Goal: Task Accomplishment & Management: Complete application form

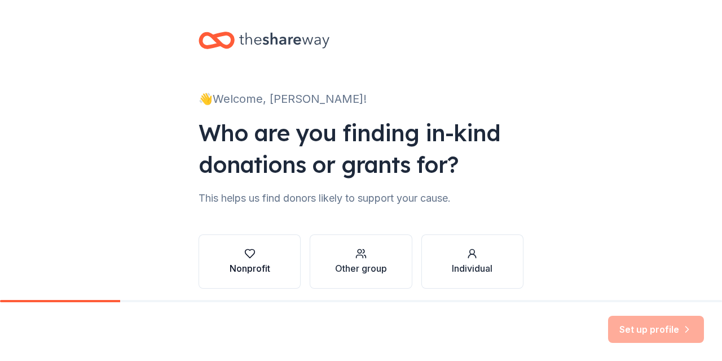
click at [246, 260] on div "Nonprofit" at bounding box center [250, 261] width 41 height 27
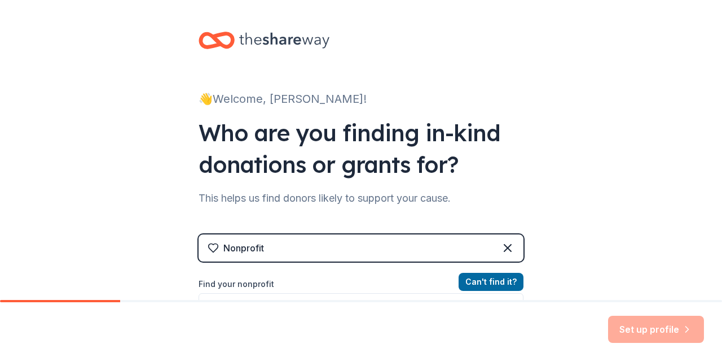
click at [304, 251] on div "Nonprofit" at bounding box center [361, 247] width 325 height 27
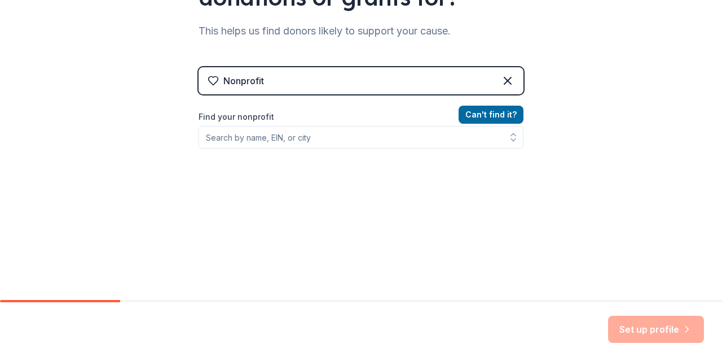
scroll to position [169, 0]
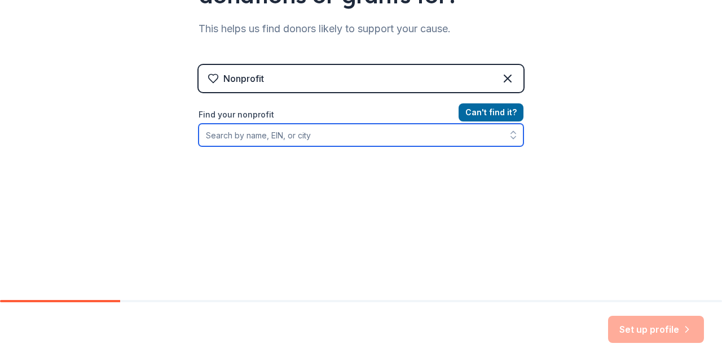
click at [253, 135] on input "Find your nonprofit" at bounding box center [361, 135] width 325 height 23
type input "ERICSA"
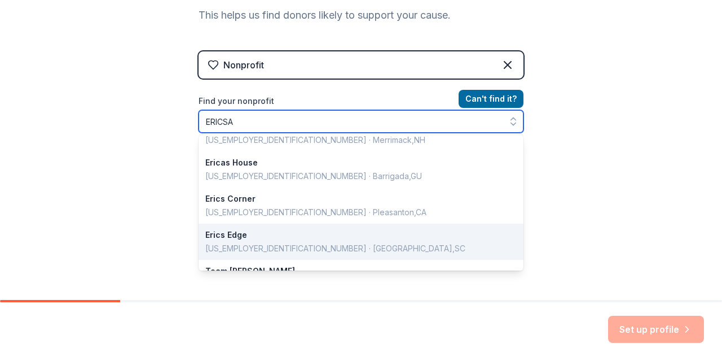
scroll to position [0, 0]
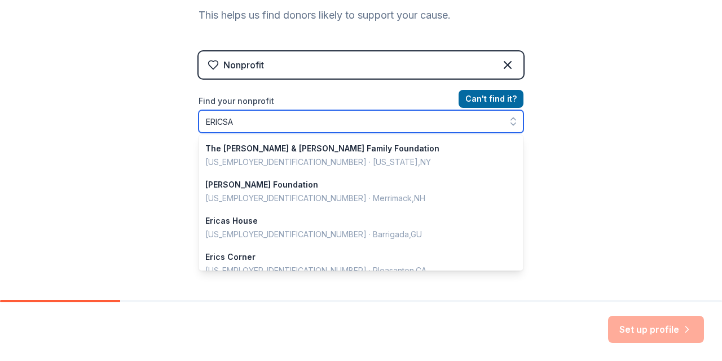
drag, startPoint x: 216, startPoint y: 120, endPoint x: 172, endPoint y: 123, distance: 44.1
click at [172, 123] on div "👋 Welcome, kim! Who are you finding in-kind donations or grants for? This helps…" at bounding box center [361, 58] width 722 height 482
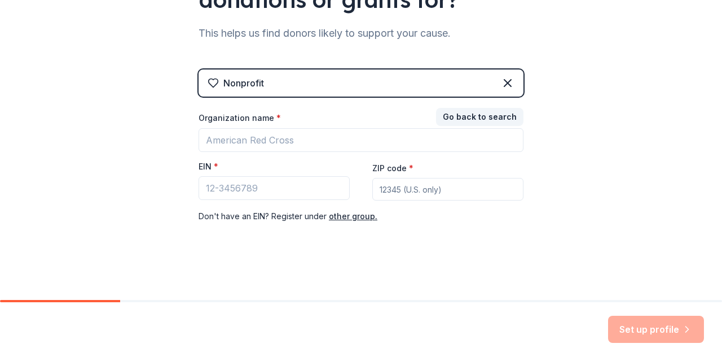
scroll to position [164, 0]
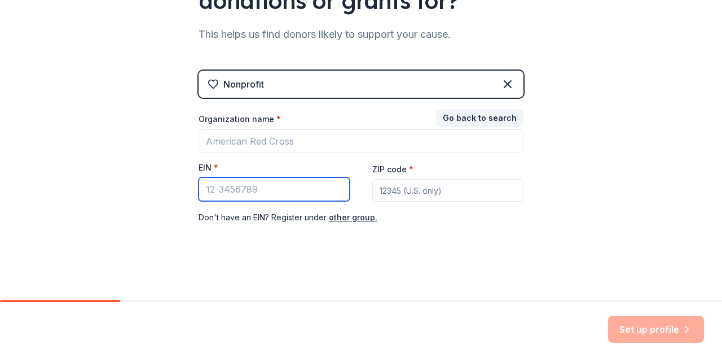
click at [232, 192] on input "EIN *" at bounding box center [274, 189] width 151 height 24
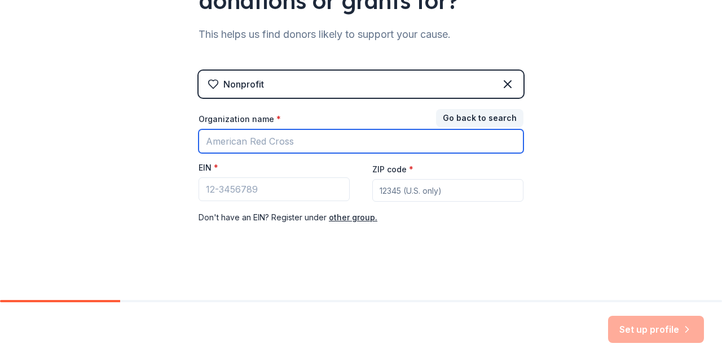
click at [237, 147] on input "Organization name *" at bounding box center [361, 141] width 325 height 24
type input "ERICSA"
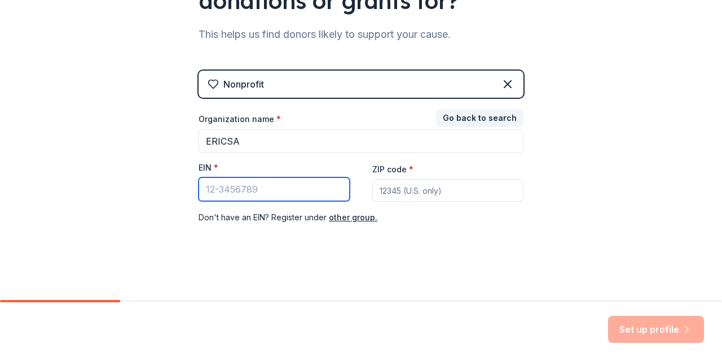
click at [223, 191] on input "EIN *" at bounding box center [274, 189] width 151 height 24
type input "41-1281093"
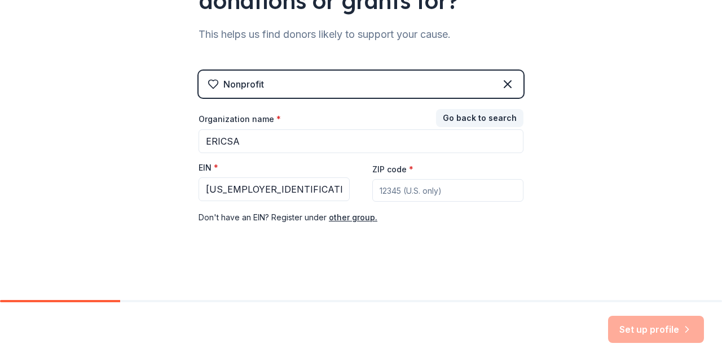
click at [587, 151] on div "👋 Welcome, kim! Who are you finding in-kind donations or grants for? This helps…" at bounding box center [361, 68] width 722 height 464
click at [394, 190] on input "ZIP code *" at bounding box center [447, 190] width 151 height 23
click at [512, 177] on div "ZIP code *" at bounding box center [447, 182] width 151 height 40
click at [401, 190] on input "ZIP code *" at bounding box center [447, 190] width 151 height 23
type input "46259"
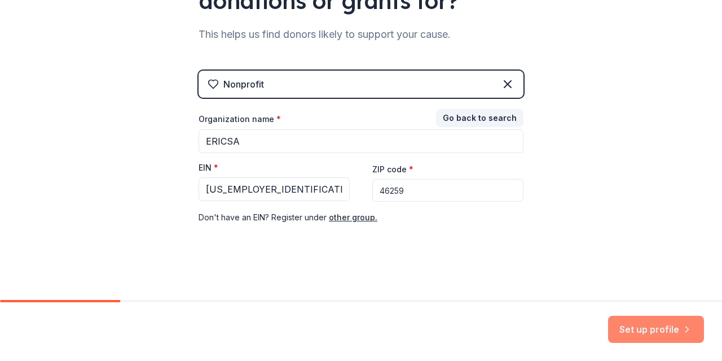
click at [642, 333] on button "Set up profile" at bounding box center [656, 328] width 96 height 27
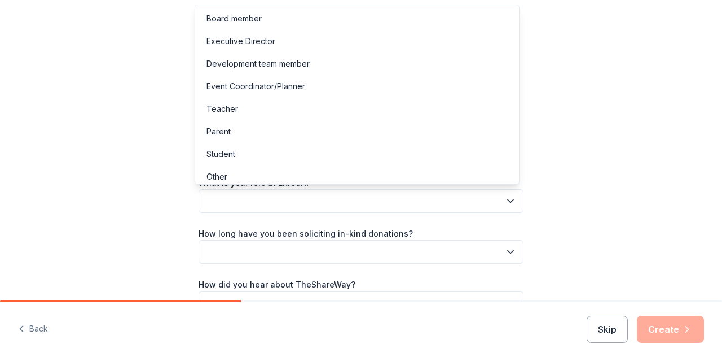
click at [221, 194] on button "button" at bounding box center [361, 201] width 325 height 24
click at [278, 85] on div "Event Coordinator/Planner" at bounding box center [256, 87] width 99 height 14
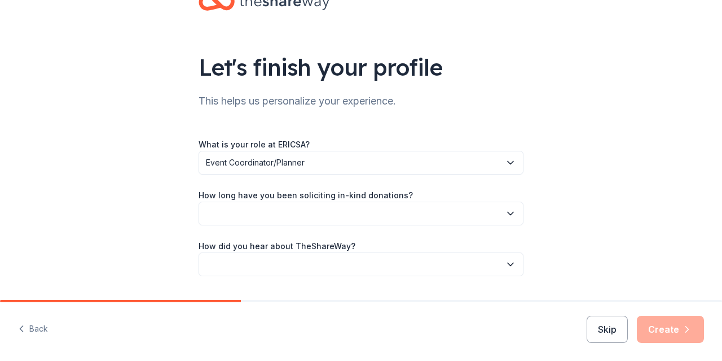
scroll to position [56, 0]
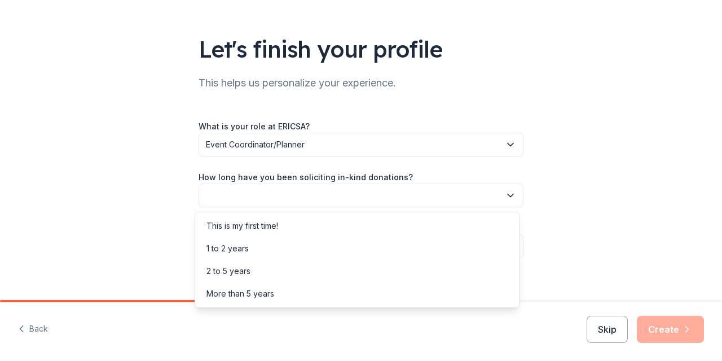
click at [312, 185] on button "button" at bounding box center [361, 195] width 325 height 24
drag, startPoint x: 261, startPoint y: 239, endPoint x: 259, endPoint y: 226, distance: 13.1
click at [259, 226] on div "This is my first time! 1 to 2 years 2 to 5 years More than 5 years" at bounding box center [357, 260] width 325 height 96
click at [258, 224] on div "This is my first time!" at bounding box center [243, 226] width 72 height 14
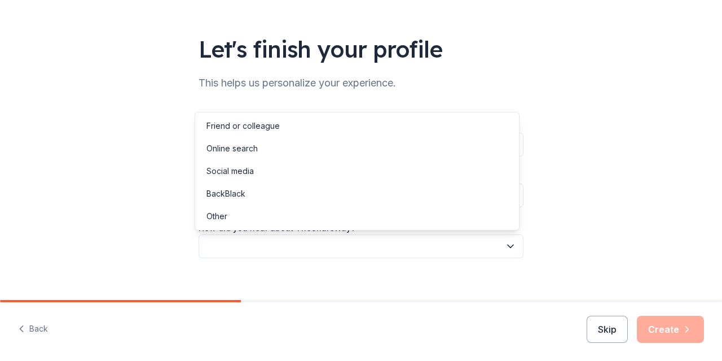
click at [252, 247] on button "button" at bounding box center [361, 246] width 325 height 24
click at [236, 124] on div "Friend or colleague" at bounding box center [243, 126] width 73 height 14
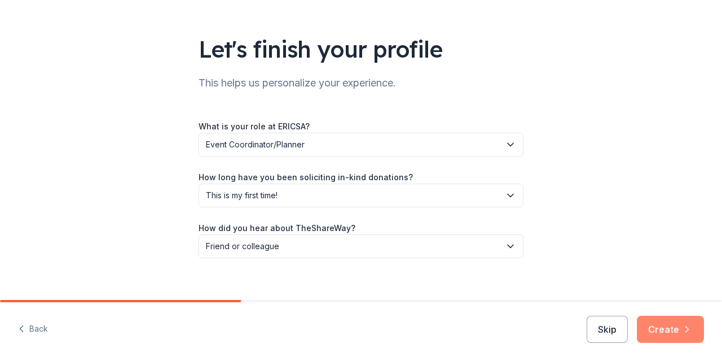
click at [677, 324] on button "Create" at bounding box center [670, 328] width 67 height 27
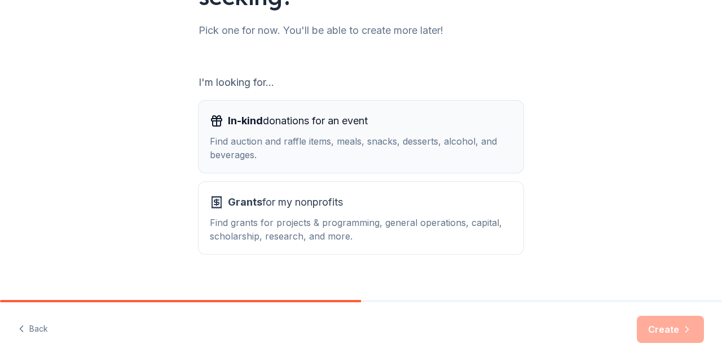
scroll to position [156, 0]
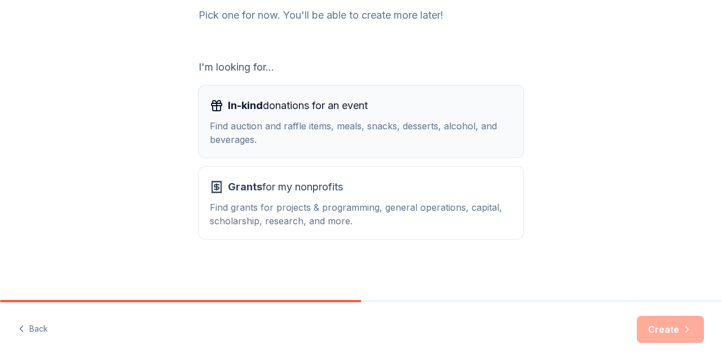
click at [395, 135] on div "Find auction and raffle items, meals, snacks, desserts, alcohol, and beverages." at bounding box center [361, 132] width 302 height 27
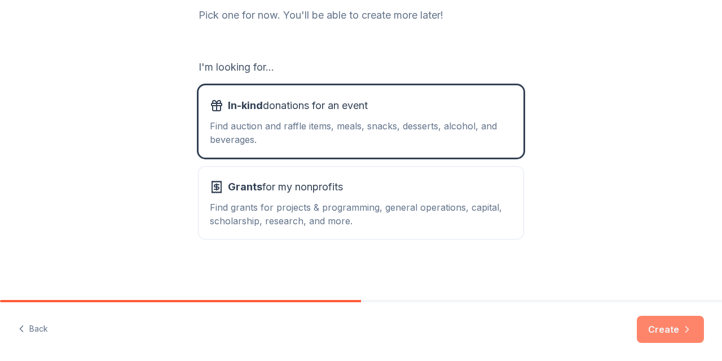
click at [666, 329] on button "Create" at bounding box center [670, 328] width 67 height 27
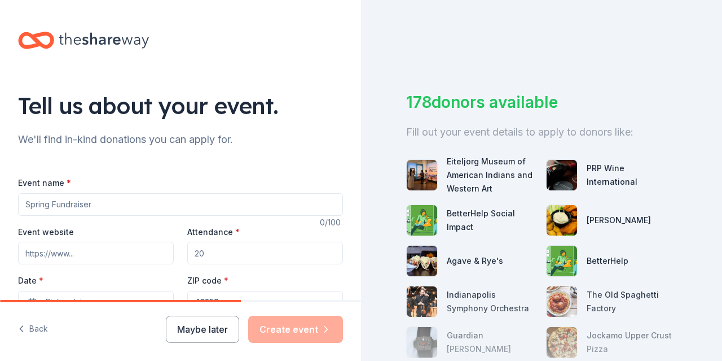
click at [119, 199] on input "Event name *" at bounding box center [180, 204] width 325 height 23
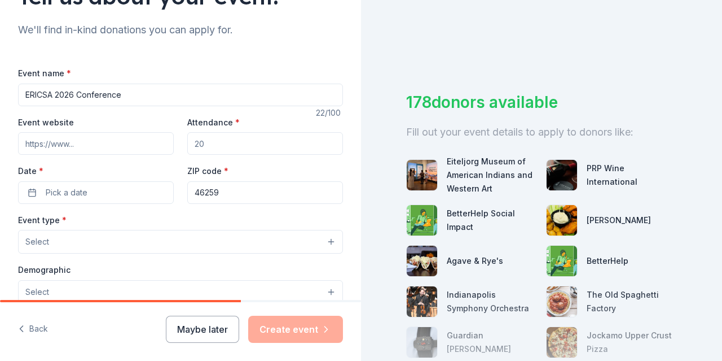
scroll to position [113, 0]
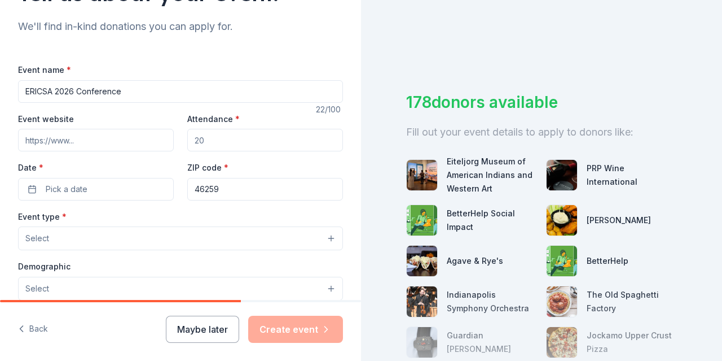
type input "ERICSA 2026 Conference"
drag, startPoint x: 229, startPoint y: 136, endPoint x: 168, endPoint y: 137, distance: 61.5
click at [168, 137] on div "Event website Attendance * Date * Pick a date ZIP code * 46259" at bounding box center [180, 156] width 325 height 89
type input "500"
click at [97, 192] on button "Pick a date" at bounding box center [96, 189] width 156 height 23
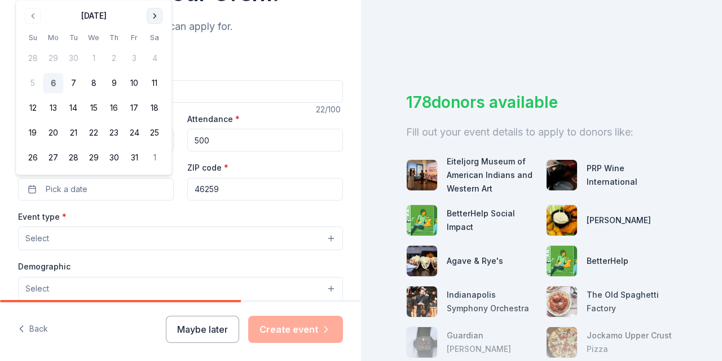
click at [156, 16] on button "Go to next month" at bounding box center [155, 16] width 16 height 16
click at [156, 16] on th "Sa" at bounding box center [154, 13] width 20 height 12
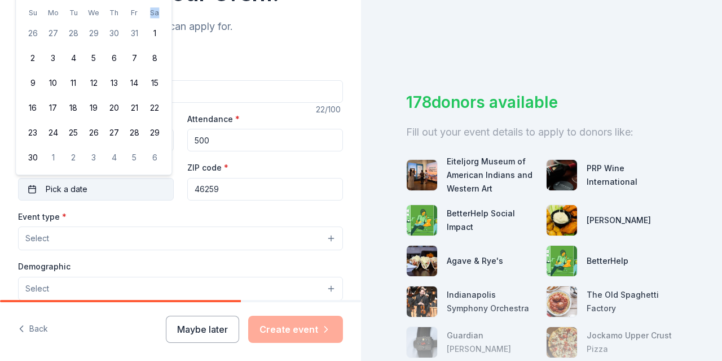
click at [76, 187] on span "Pick a date" at bounding box center [67, 189] width 42 height 14
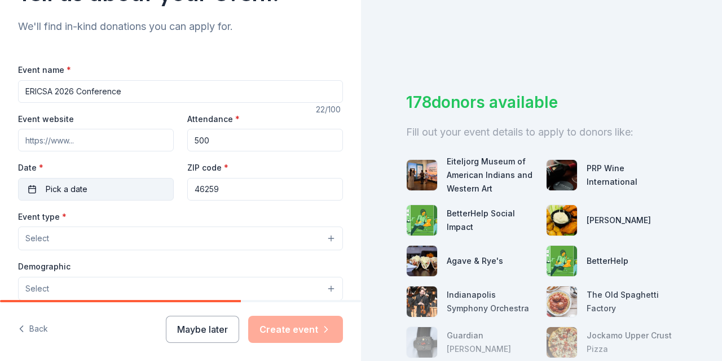
click at [76, 188] on span "Pick a date" at bounding box center [67, 189] width 42 height 14
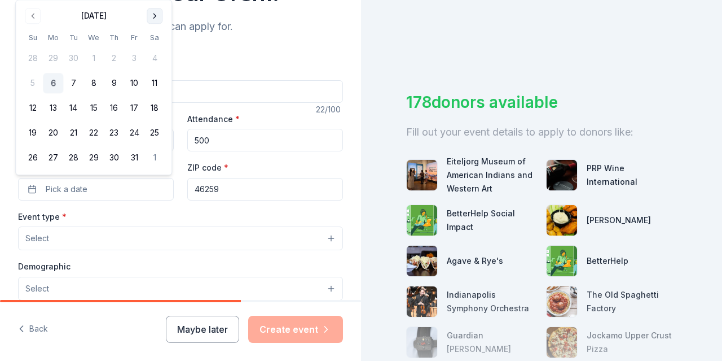
click at [155, 17] on button "Go to next month" at bounding box center [155, 16] width 16 height 16
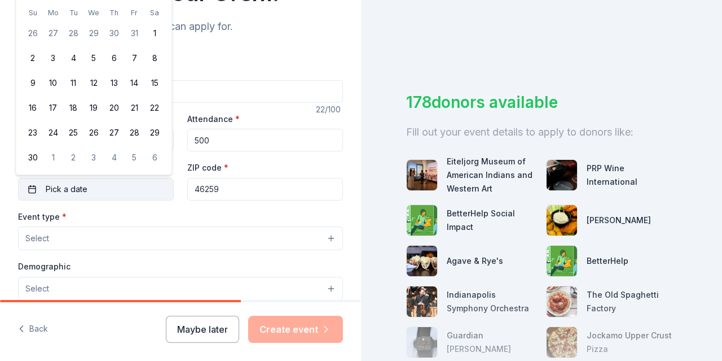
click at [95, 190] on button "Pick a date" at bounding box center [96, 189] width 156 height 23
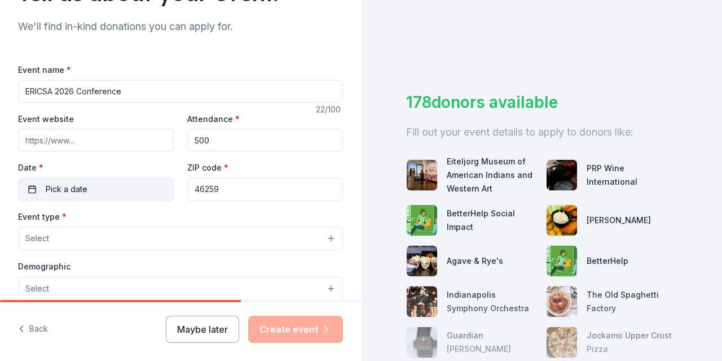
click at [87, 192] on button "Pick a date" at bounding box center [96, 189] width 156 height 23
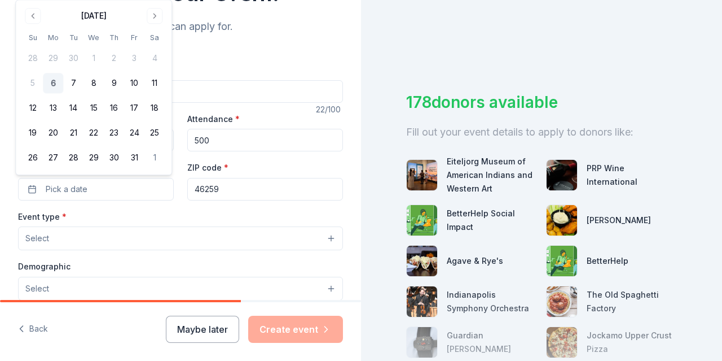
click at [72, 236] on button "Select" at bounding box center [180, 238] width 325 height 24
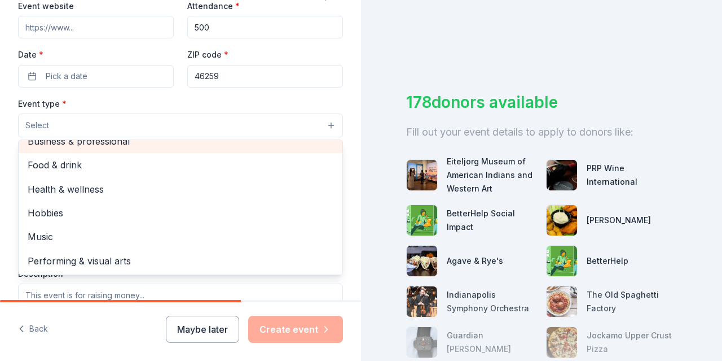
scroll to position [14, 0]
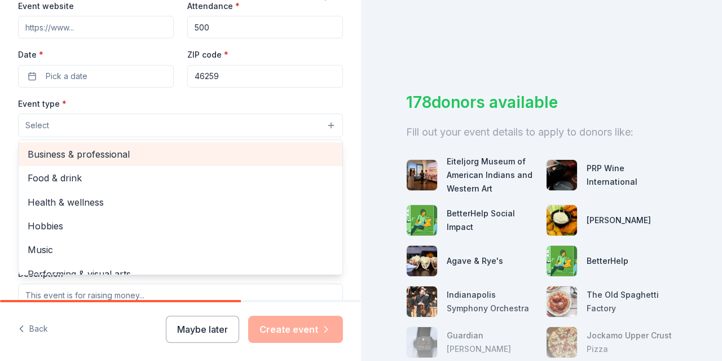
click at [120, 147] on span "Business & professional" at bounding box center [181, 154] width 306 height 15
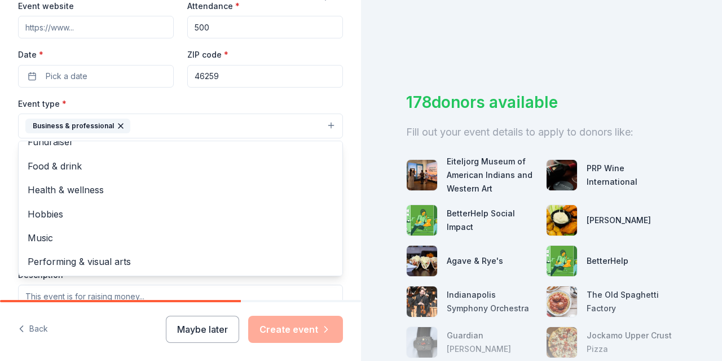
click at [257, 98] on div "Event type * Business & professional Fundraiser Food & drink Health & wellness …" at bounding box center [180, 117] width 325 height 42
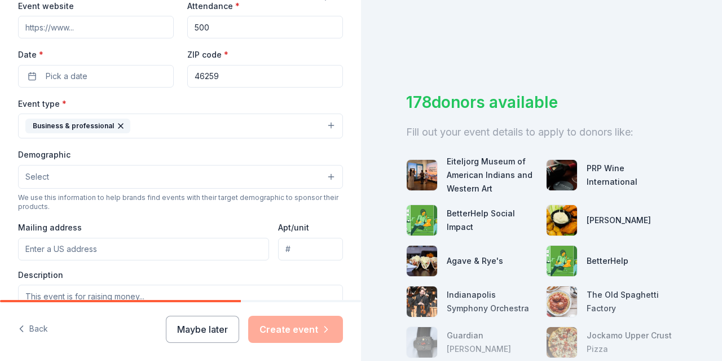
click at [54, 174] on button "Select" at bounding box center [180, 177] width 325 height 24
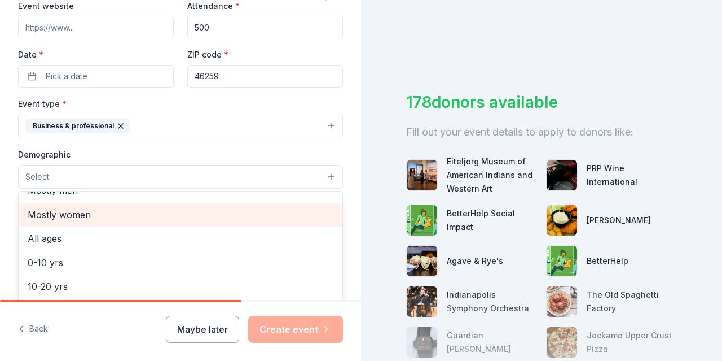
scroll to position [56, 0]
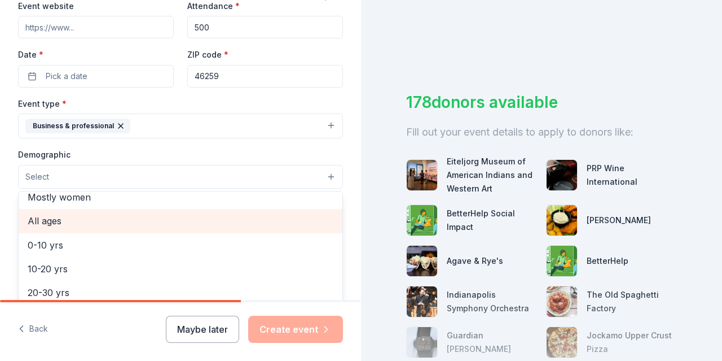
click at [72, 224] on span "All ages" at bounding box center [181, 220] width 306 height 15
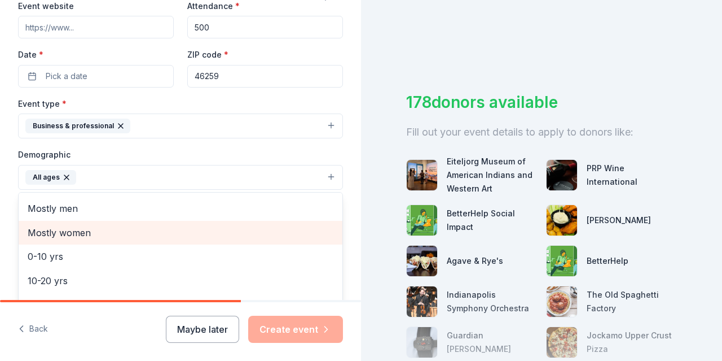
scroll to position [0, 0]
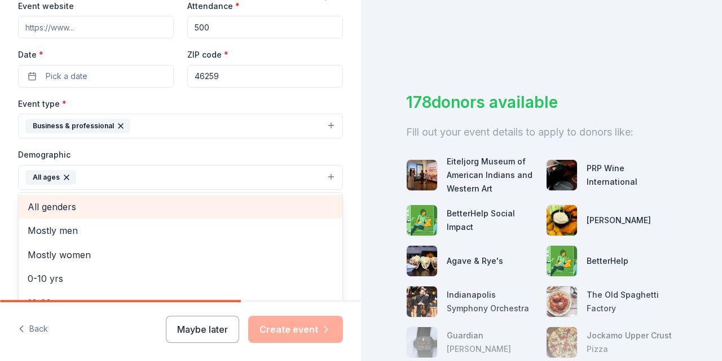
click at [86, 209] on span "All genders" at bounding box center [181, 206] width 306 height 15
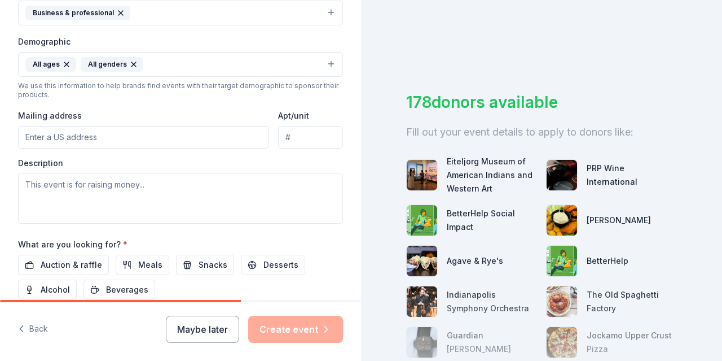
click at [64, 63] on icon "button" at bounding box center [66, 64] width 5 height 5
click at [106, 62] on button "All genders" at bounding box center [180, 64] width 325 height 25
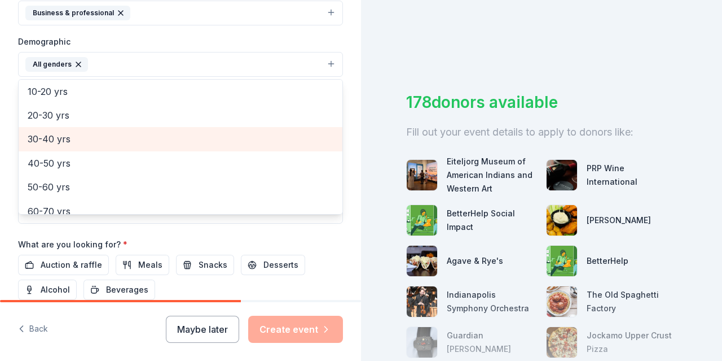
scroll to position [113, 0]
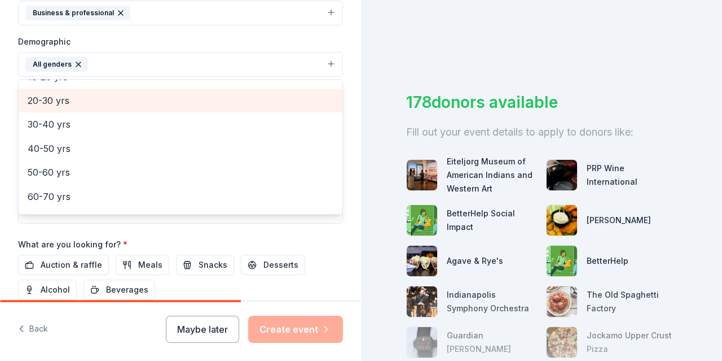
click at [53, 102] on span "20-30 yrs" at bounding box center [181, 100] width 306 height 15
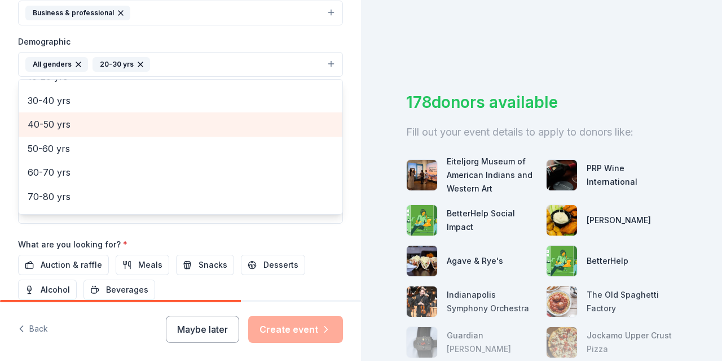
click at [62, 121] on span "40-50 yrs" at bounding box center [181, 124] width 306 height 15
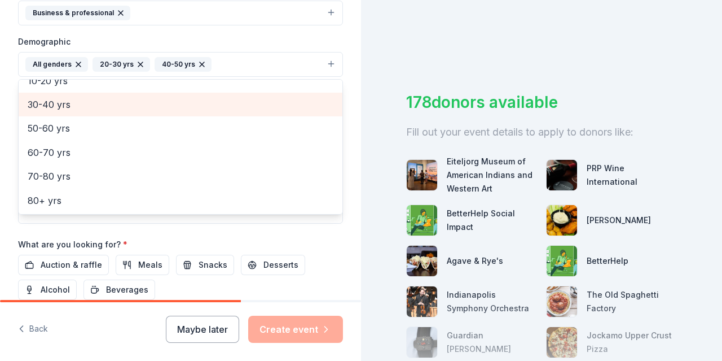
click at [58, 109] on div "30-40 yrs" at bounding box center [181, 105] width 324 height 24
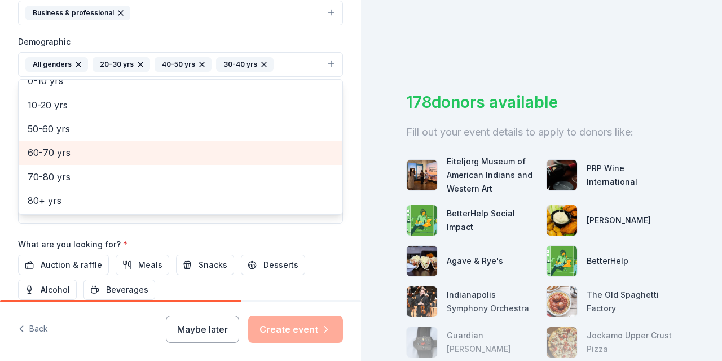
click at [60, 152] on span "60-70 yrs" at bounding box center [181, 152] width 306 height 15
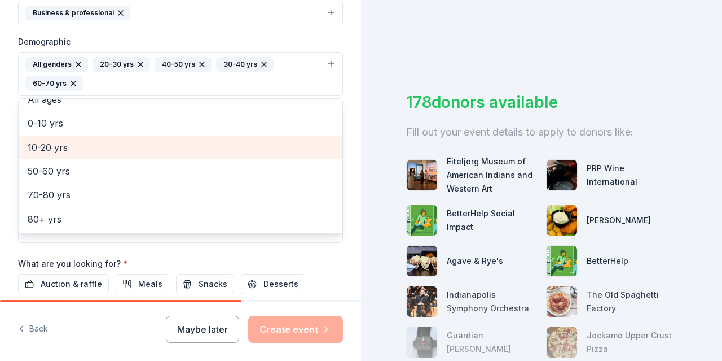
scroll to position [61, 0]
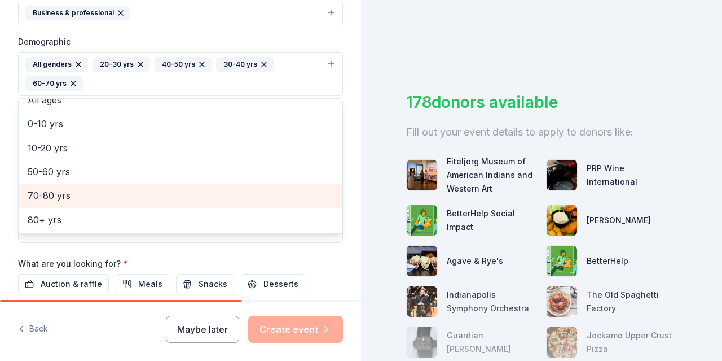
click at [58, 194] on span "70-80 yrs" at bounding box center [181, 195] width 306 height 15
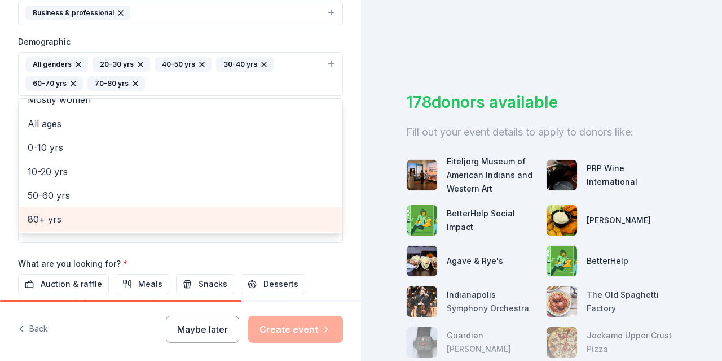
click at [47, 218] on span "80+ yrs" at bounding box center [181, 219] width 306 height 15
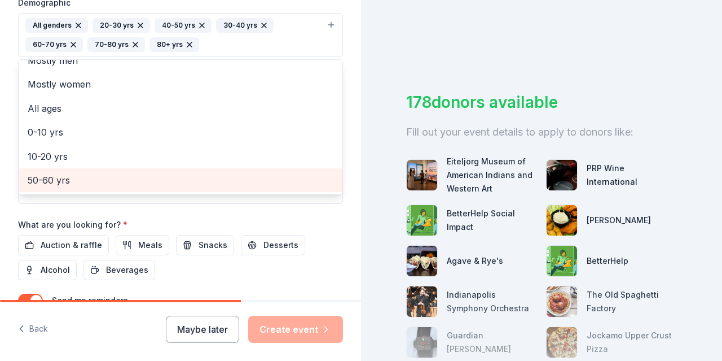
scroll to position [395, 0]
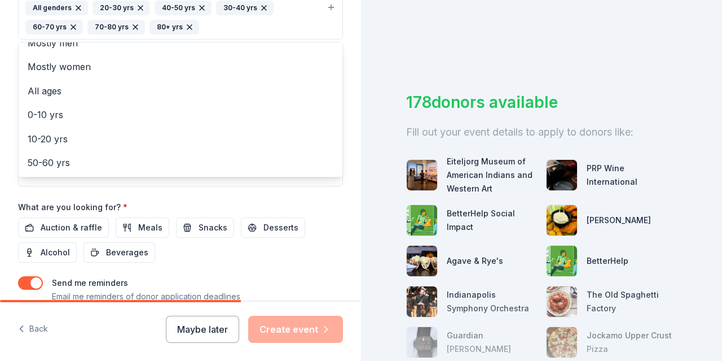
click at [187, 194] on div "Event name * ERICSA 2026 Conference 22 /100 Event website Attendance * 500 Date…" at bounding box center [180, 51] width 325 height 543
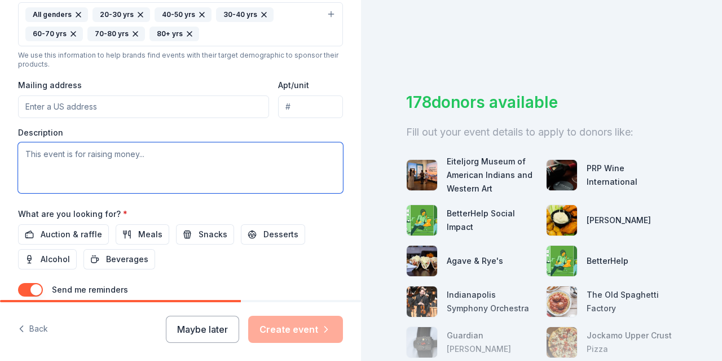
click at [52, 153] on textarea at bounding box center [180, 167] width 325 height 51
type textarea "f"
type textarea "F"
type textarea "To provide as auction items with proceeds going to our group's selected charity"
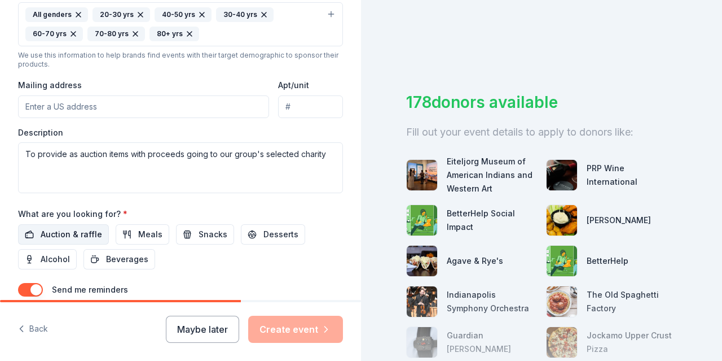
click at [68, 231] on span "Auction & raffle" at bounding box center [72, 234] width 62 height 14
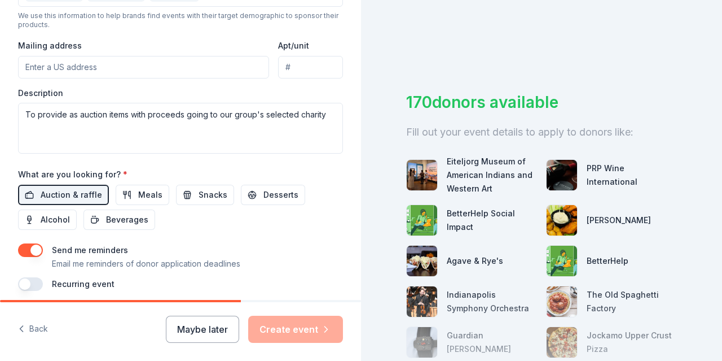
scroll to position [445, 0]
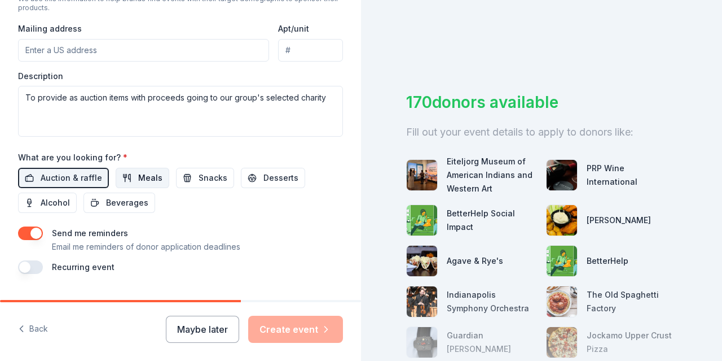
click at [150, 174] on span "Meals" at bounding box center [150, 178] width 24 height 14
drag, startPoint x: 56, startPoint y: 201, endPoint x: 102, endPoint y: 201, distance: 46.3
click at [57, 201] on span "Alcohol" at bounding box center [55, 203] width 29 height 14
click at [142, 176] on span "Meals" at bounding box center [150, 178] width 24 height 14
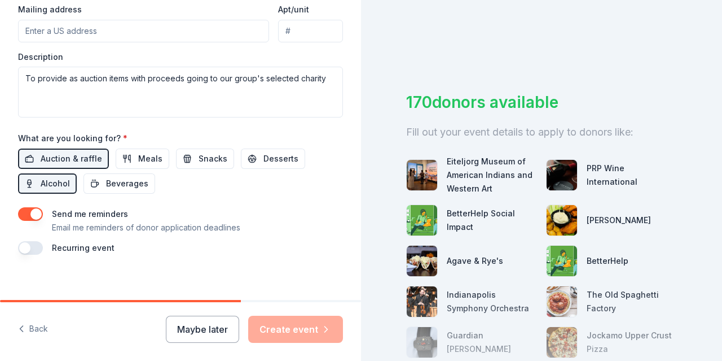
scroll to position [469, 0]
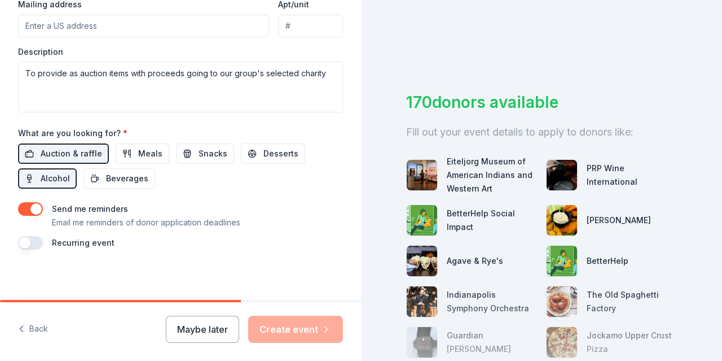
drag, startPoint x: 213, startPoint y: 332, endPoint x: 210, endPoint y: 324, distance: 8.6
click at [213, 330] on button "Maybe later" at bounding box center [202, 328] width 73 height 27
click at [204, 328] on button "Maybe later" at bounding box center [202, 328] width 73 height 27
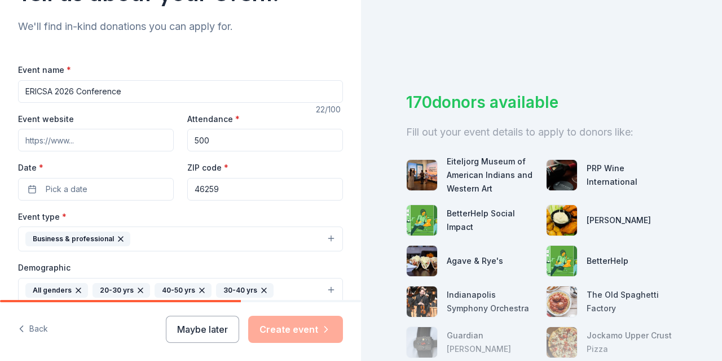
scroll to position [203, 0]
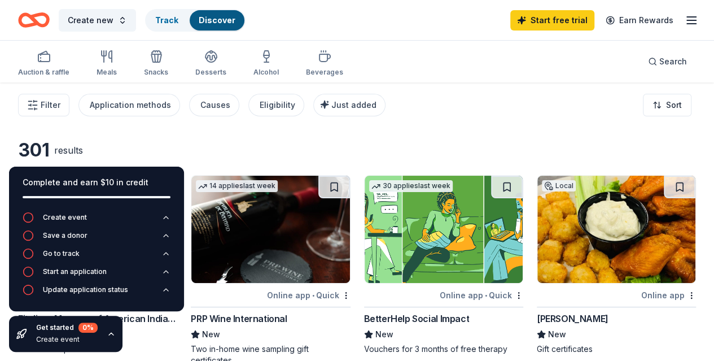
click at [479, 113] on div "Filter Application methods Causes Eligibility Just added Sort" at bounding box center [357, 104] width 714 height 45
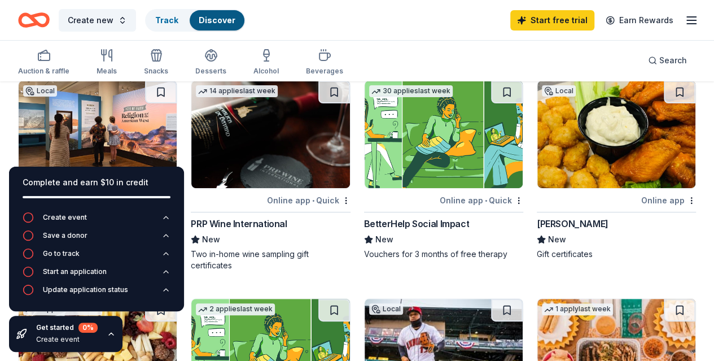
scroll to position [113, 0]
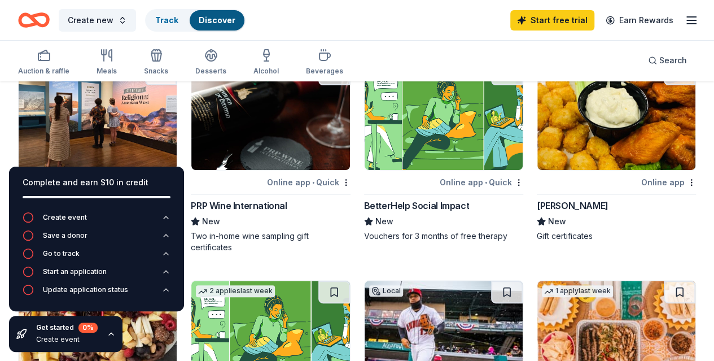
click at [430, 51] on div "Auction & raffle Meals Snacks Desserts Alcohol Beverages Search" at bounding box center [357, 61] width 678 height 42
click at [111, 333] on icon "button" at bounding box center [111, 333] width 9 height 9
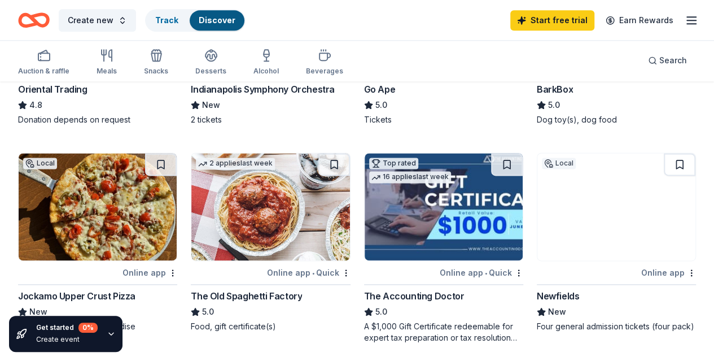
scroll to position [629, 0]
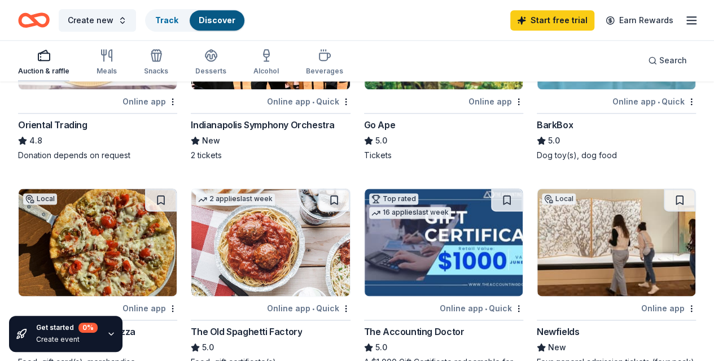
click at [51, 52] on icon "button" at bounding box center [44, 56] width 14 height 14
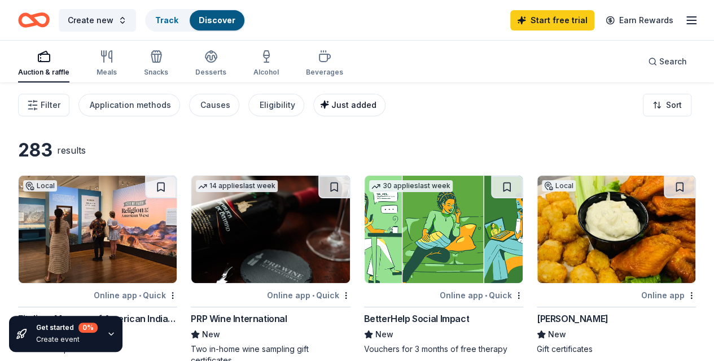
click at [364, 109] on span "Just added" at bounding box center [353, 105] width 45 height 10
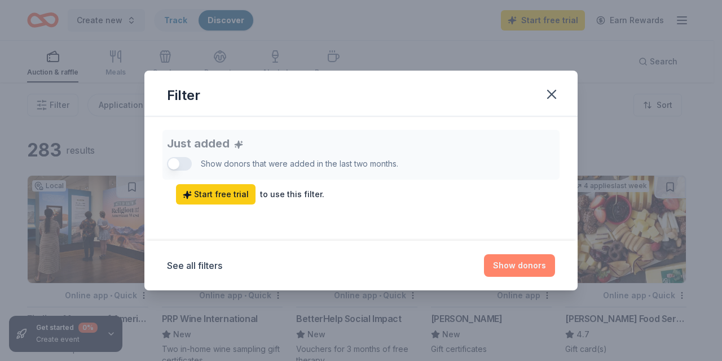
click at [499, 274] on button "Show donors" at bounding box center [519, 265] width 71 height 23
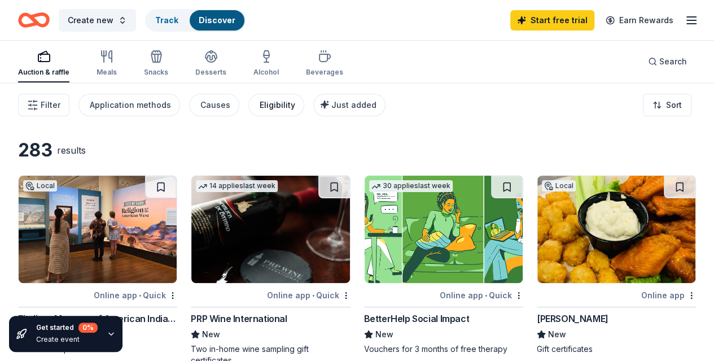
click at [291, 107] on div "Eligibility" at bounding box center [278, 105] width 36 height 14
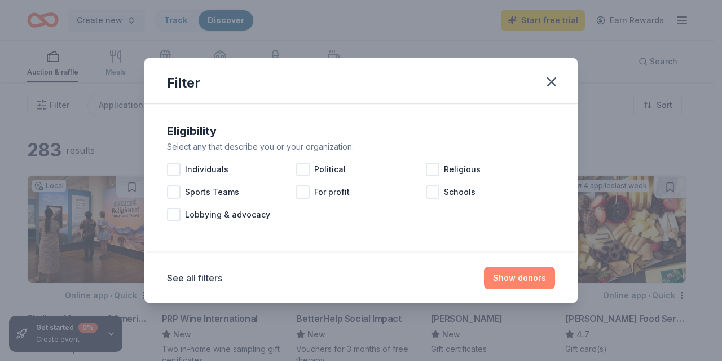
click at [516, 271] on button "Show donors" at bounding box center [519, 277] width 71 height 23
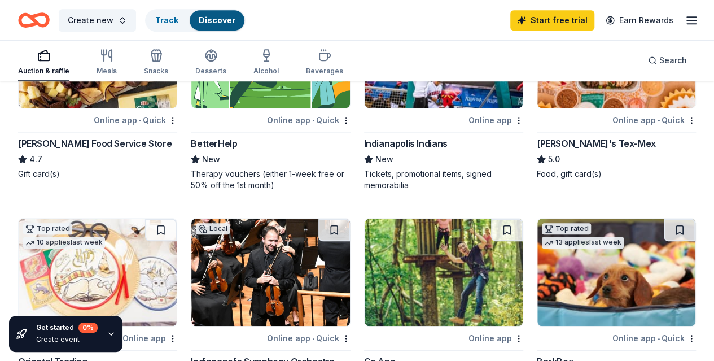
scroll to position [508, 0]
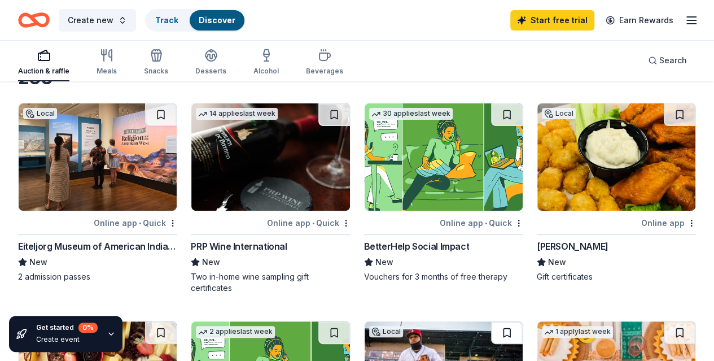
scroll to position [0, 0]
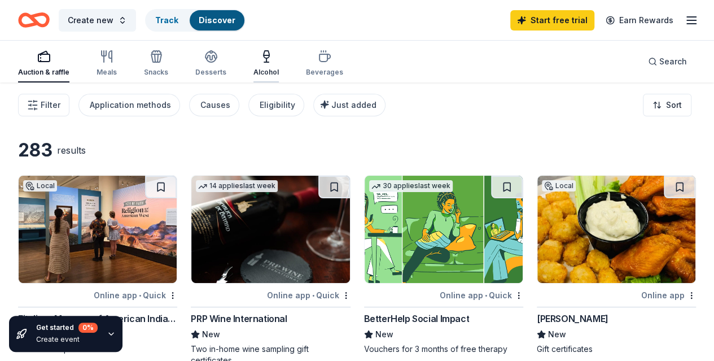
click at [278, 64] on div "Alcohol" at bounding box center [265, 63] width 25 height 27
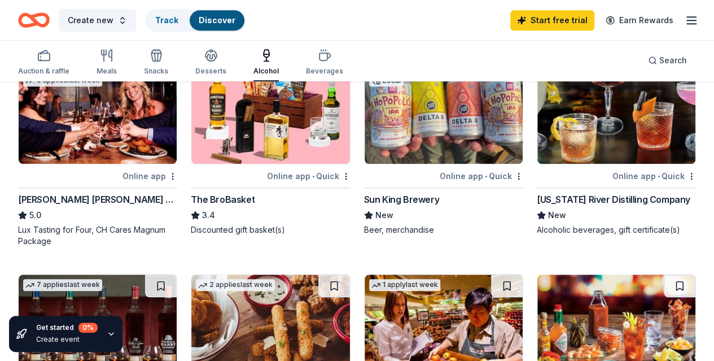
scroll to position [339, 0]
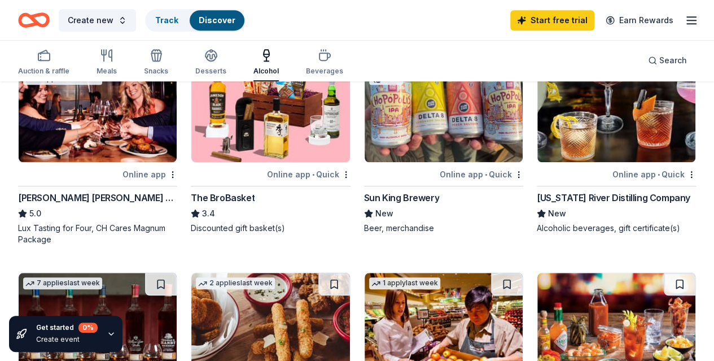
click at [177, 273] on img at bounding box center [98, 326] width 158 height 107
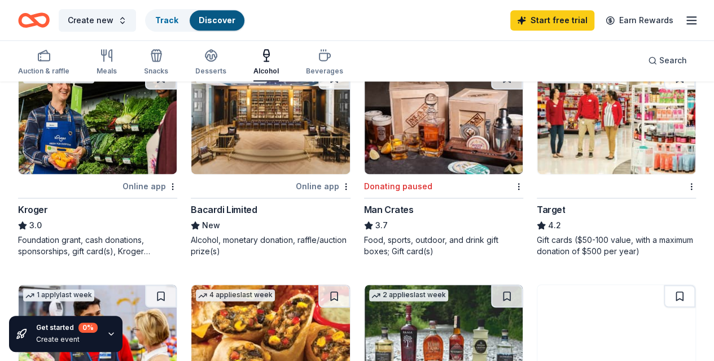
scroll to position [734, 0]
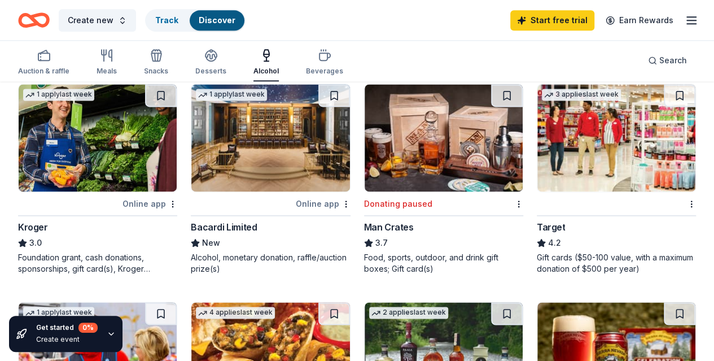
click at [482, 302] on img at bounding box center [444, 355] width 158 height 107
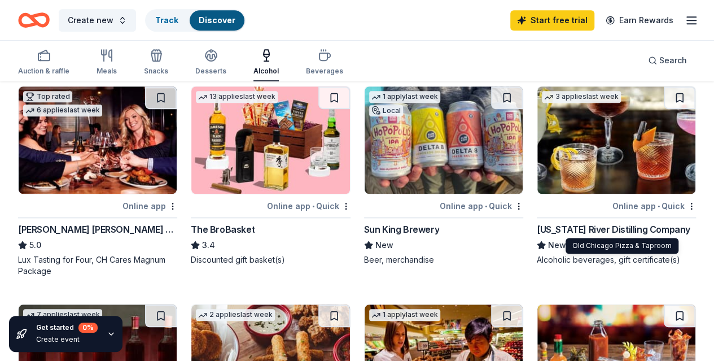
scroll to position [282, 0]
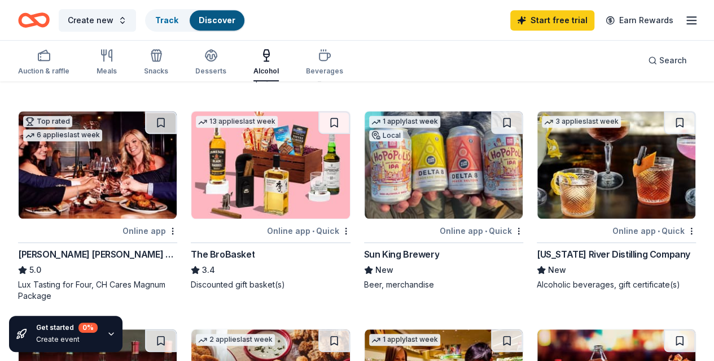
click at [537, 187] on img at bounding box center [616, 164] width 158 height 107
click at [191, 187] on img at bounding box center [270, 164] width 158 height 107
click at [328, 60] on icon "button" at bounding box center [325, 56] width 14 height 14
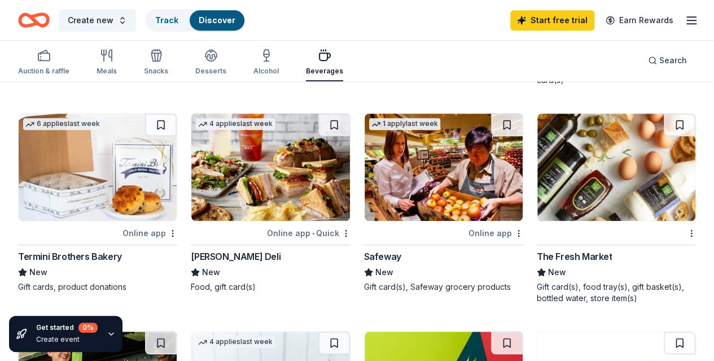
scroll to position [113, 0]
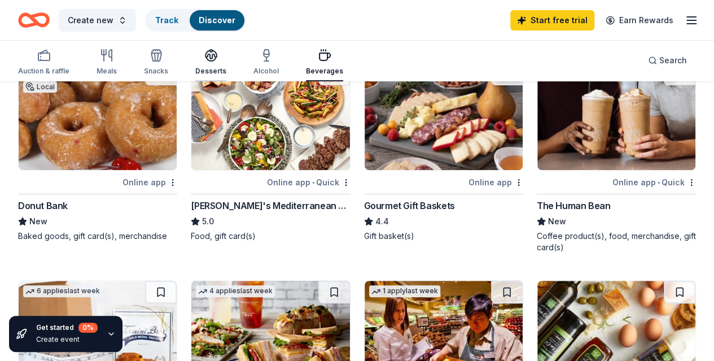
click at [220, 63] on div "Desserts" at bounding box center [210, 62] width 31 height 27
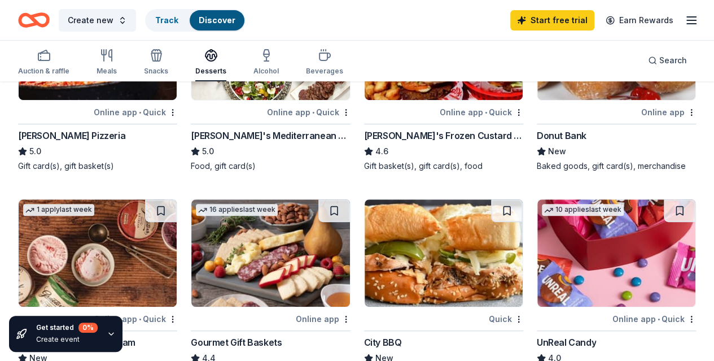
scroll to position [169, 0]
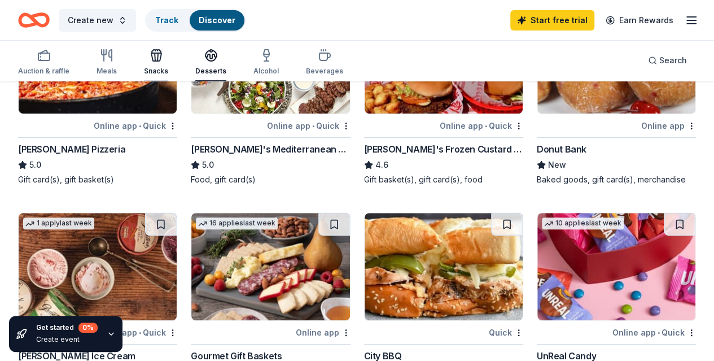
click at [161, 55] on icon "button" at bounding box center [157, 56] width 14 height 14
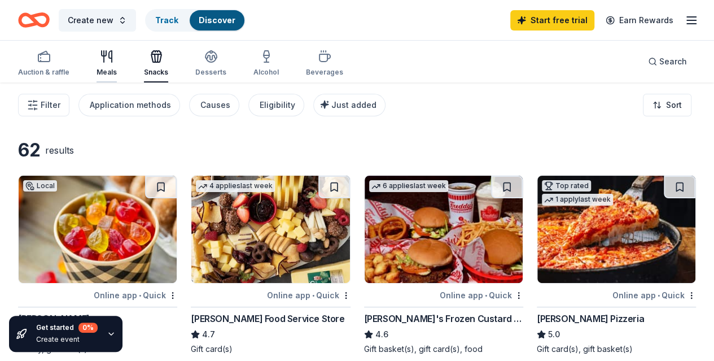
click at [109, 72] on div "Meals" at bounding box center [106, 72] width 20 height 9
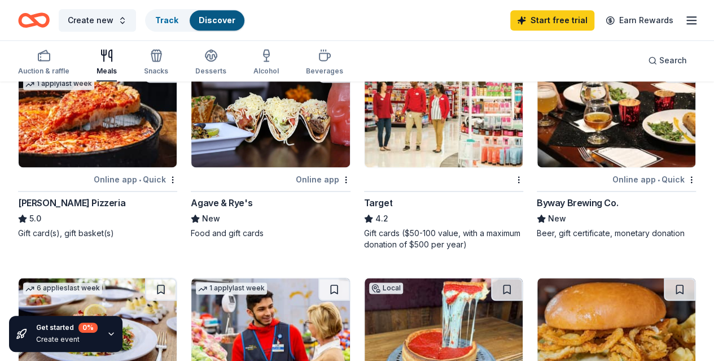
scroll to position [790, 0]
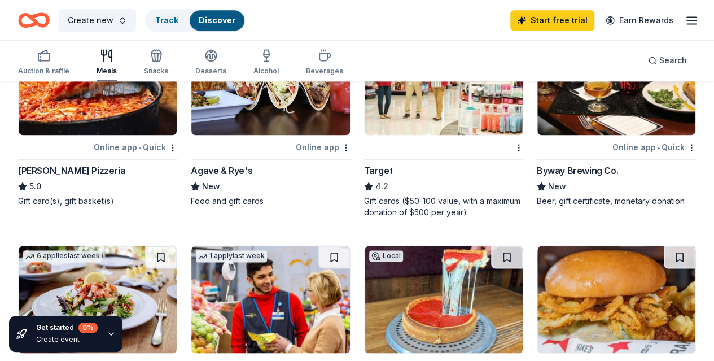
click at [537, 207] on div "Beer, gift certificate, monetary donation" at bounding box center [616, 200] width 159 height 11
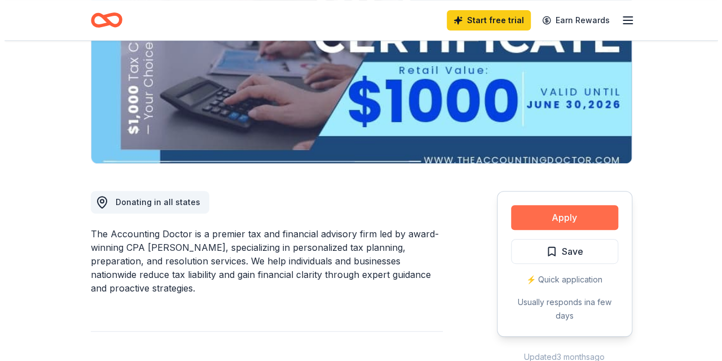
scroll to position [169, 0]
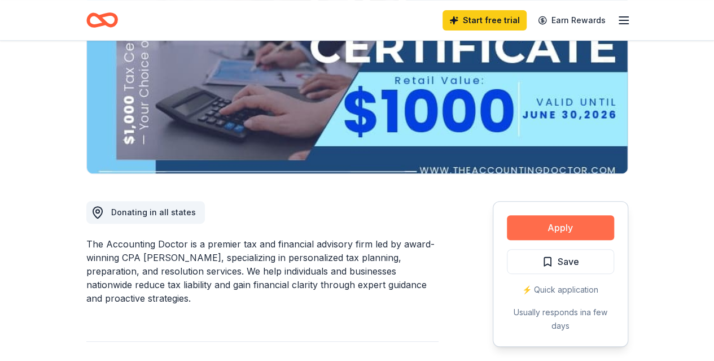
click at [556, 222] on button "Apply" at bounding box center [560, 227] width 107 height 25
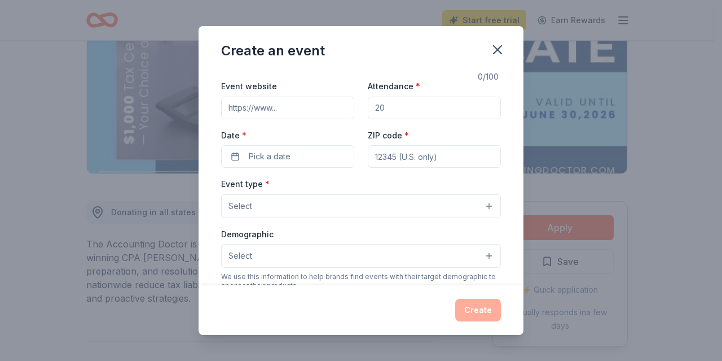
scroll to position [14, 0]
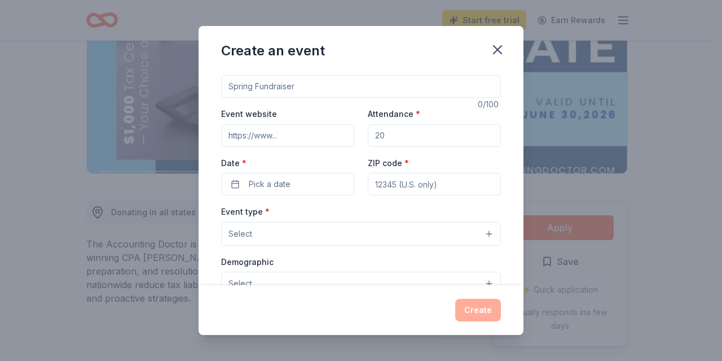
drag, startPoint x: 464, startPoint y: 207, endPoint x: 476, endPoint y: 186, distance: 24.8
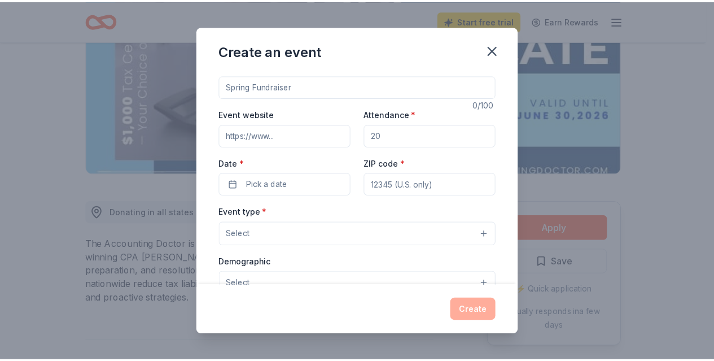
scroll to position [0, 0]
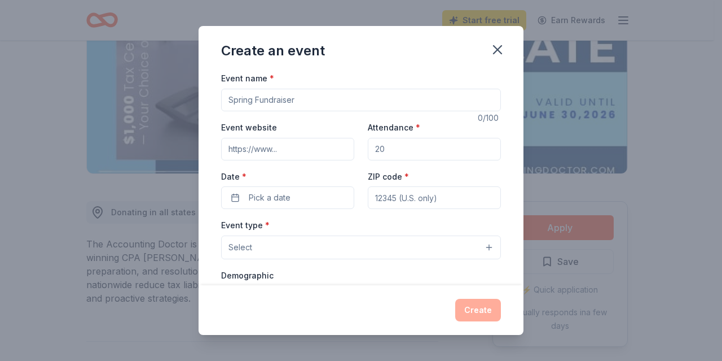
drag, startPoint x: 476, startPoint y: 186, endPoint x: 404, endPoint y: 46, distance: 157.5
click at [403, 45] on div "Create an event" at bounding box center [361, 48] width 325 height 45
click at [501, 55] on icon "button" at bounding box center [498, 50] width 16 height 16
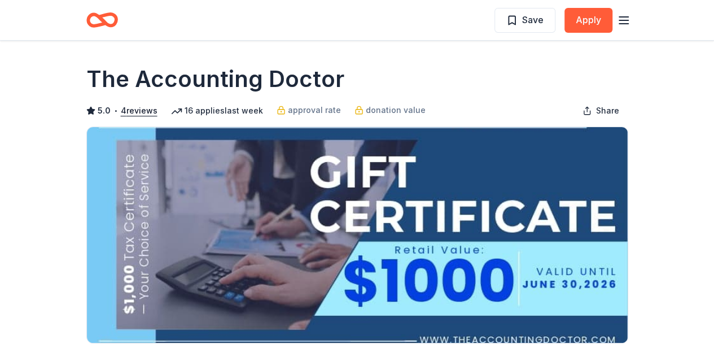
click at [627, 21] on icon "button" at bounding box center [624, 21] width 14 height 14
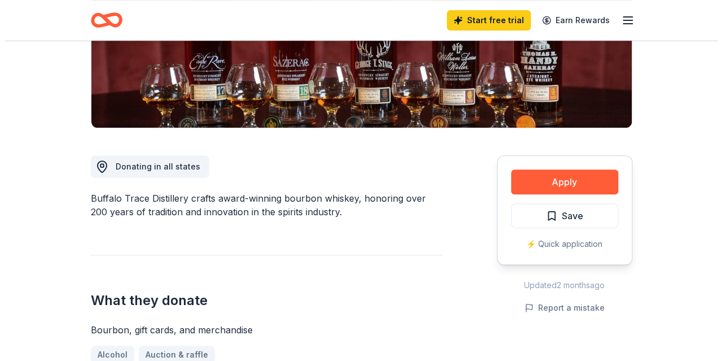
scroll to position [169, 0]
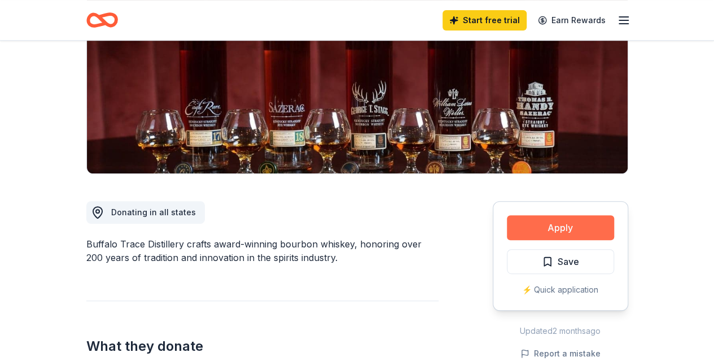
click at [578, 228] on button "Apply" at bounding box center [560, 227] width 107 height 25
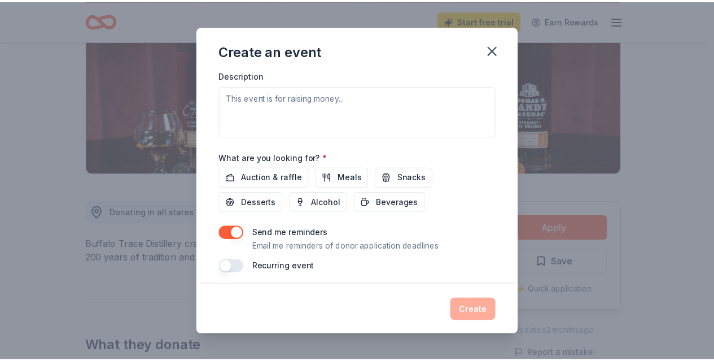
scroll to position [323, 0]
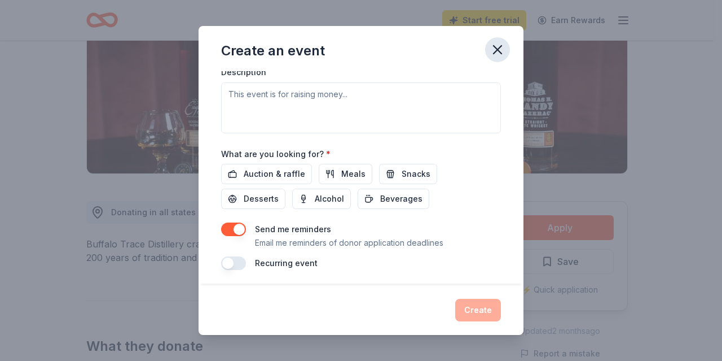
click at [500, 54] on icon "button" at bounding box center [498, 50] width 16 height 16
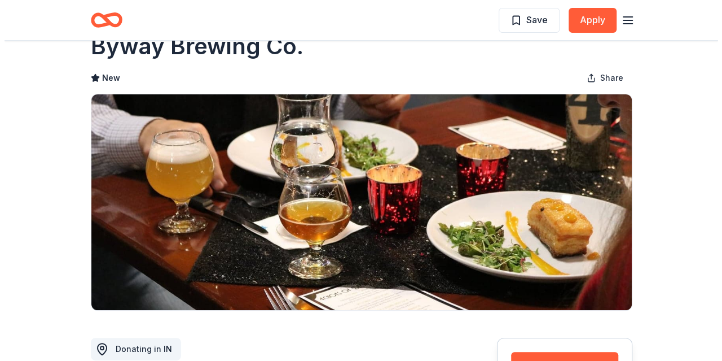
scroll to position [169, 0]
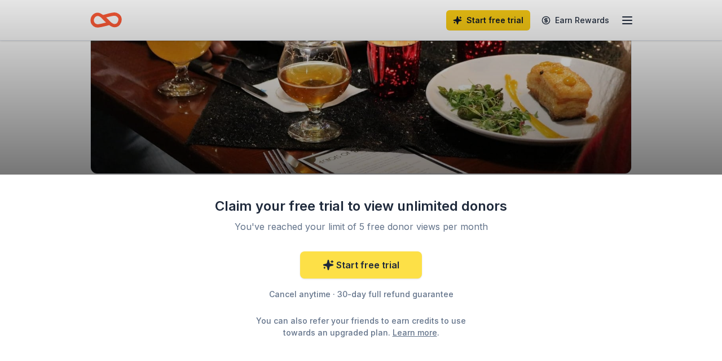
click at [348, 269] on link "Start free trial" at bounding box center [361, 264] width 122 height 27
